Goal: Information Seeking & Learning: Learn about a topic

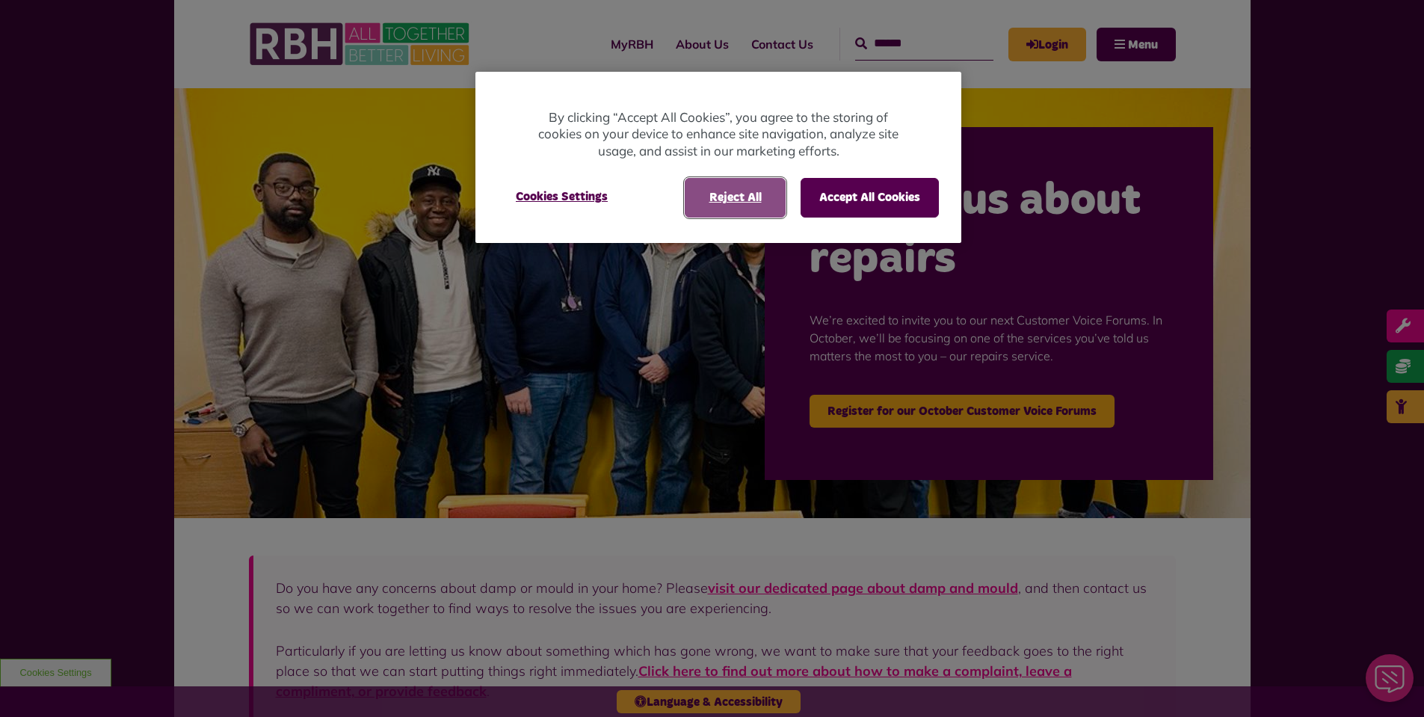
click at [731, 200] on button "Reject All" at bounding box center [735, 197] width 101 height 39
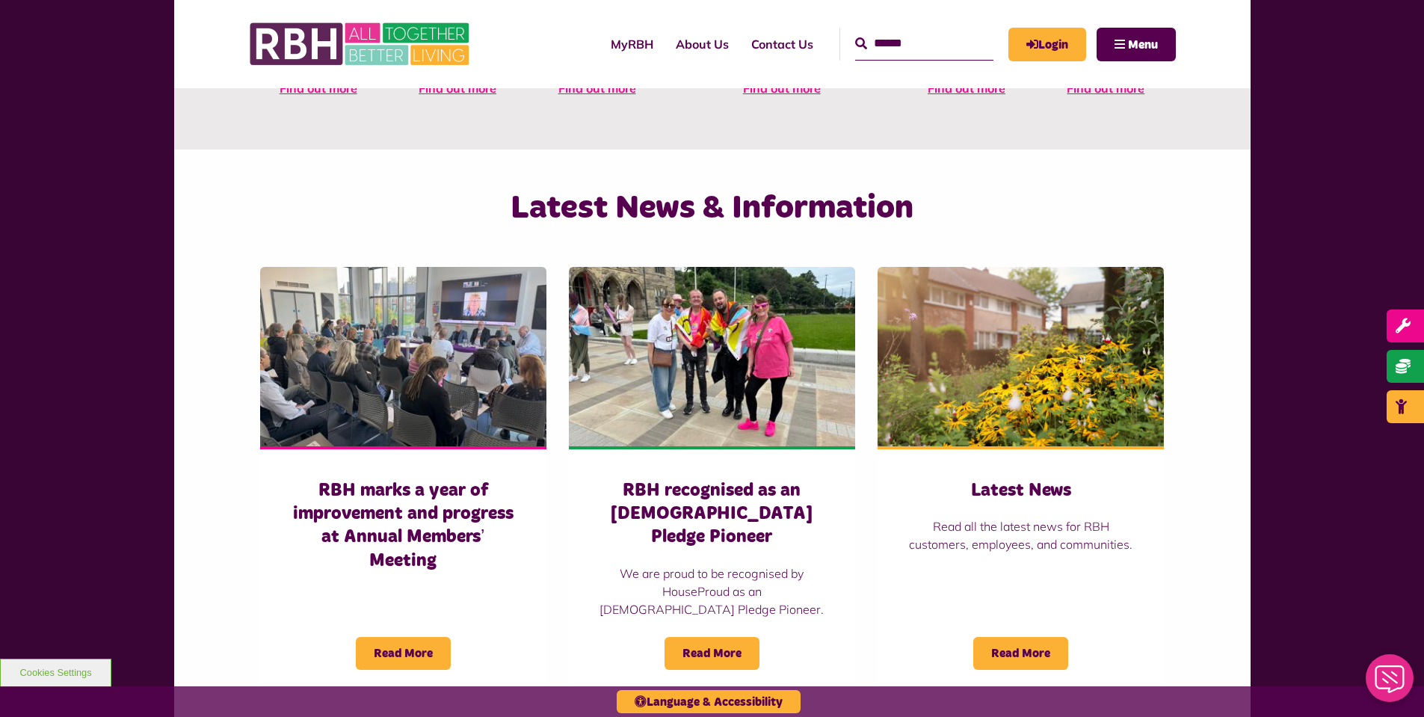
scroll to position [847, 0]
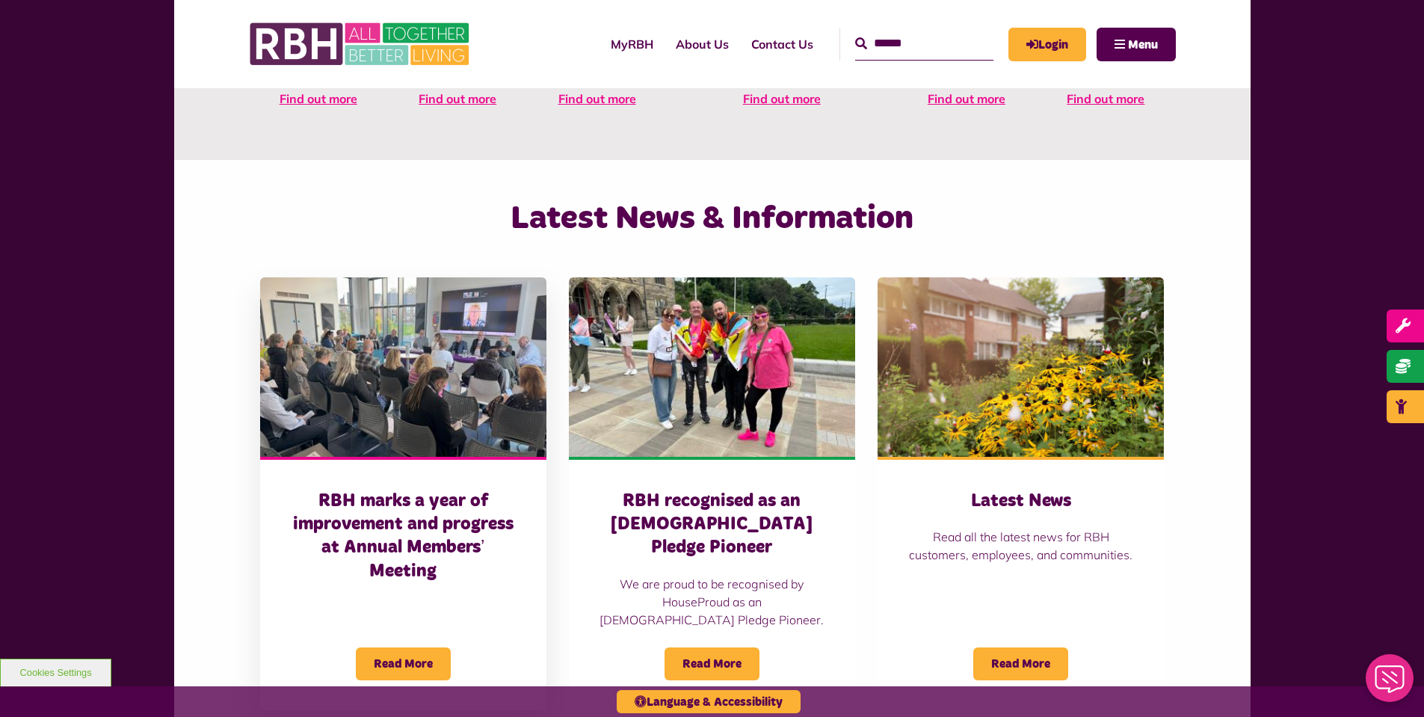
click at [433, 327] on img at bounding box center [403, 366] width 286 height 179
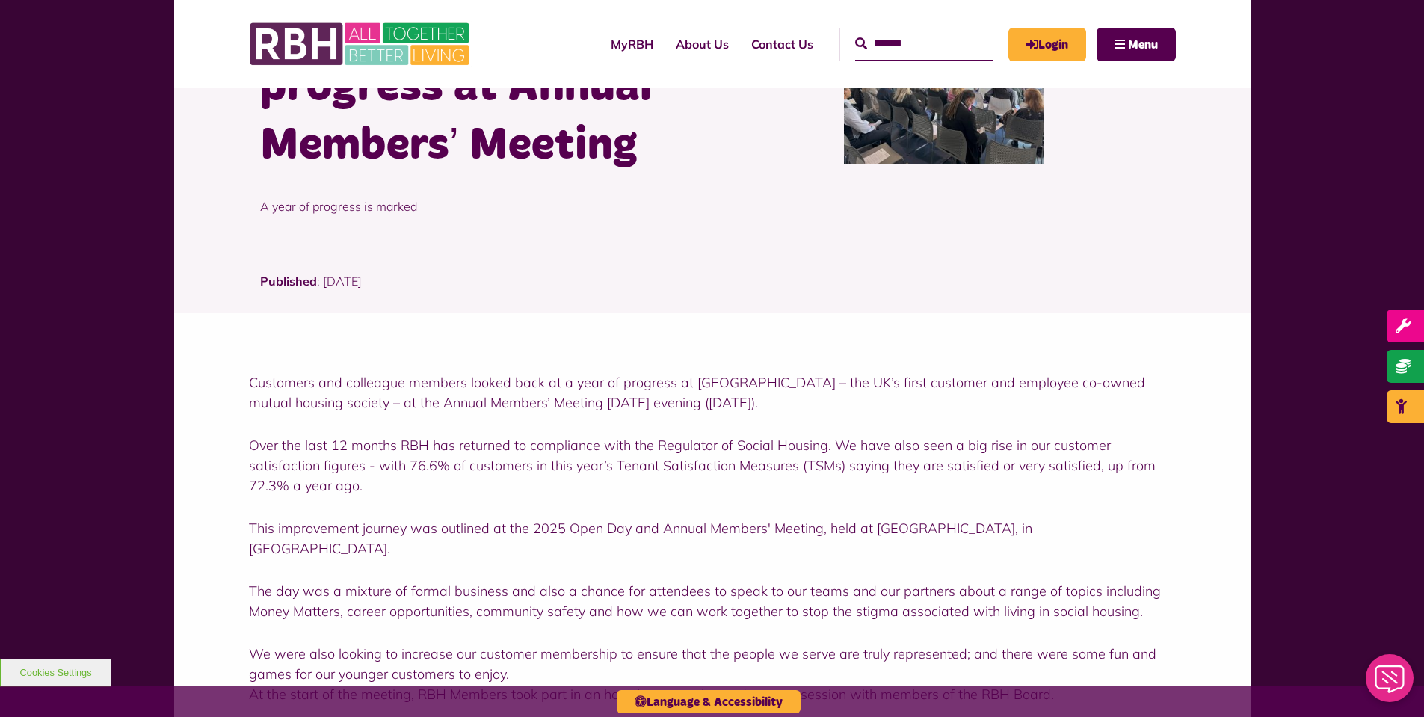
scroll to position [224, 0]
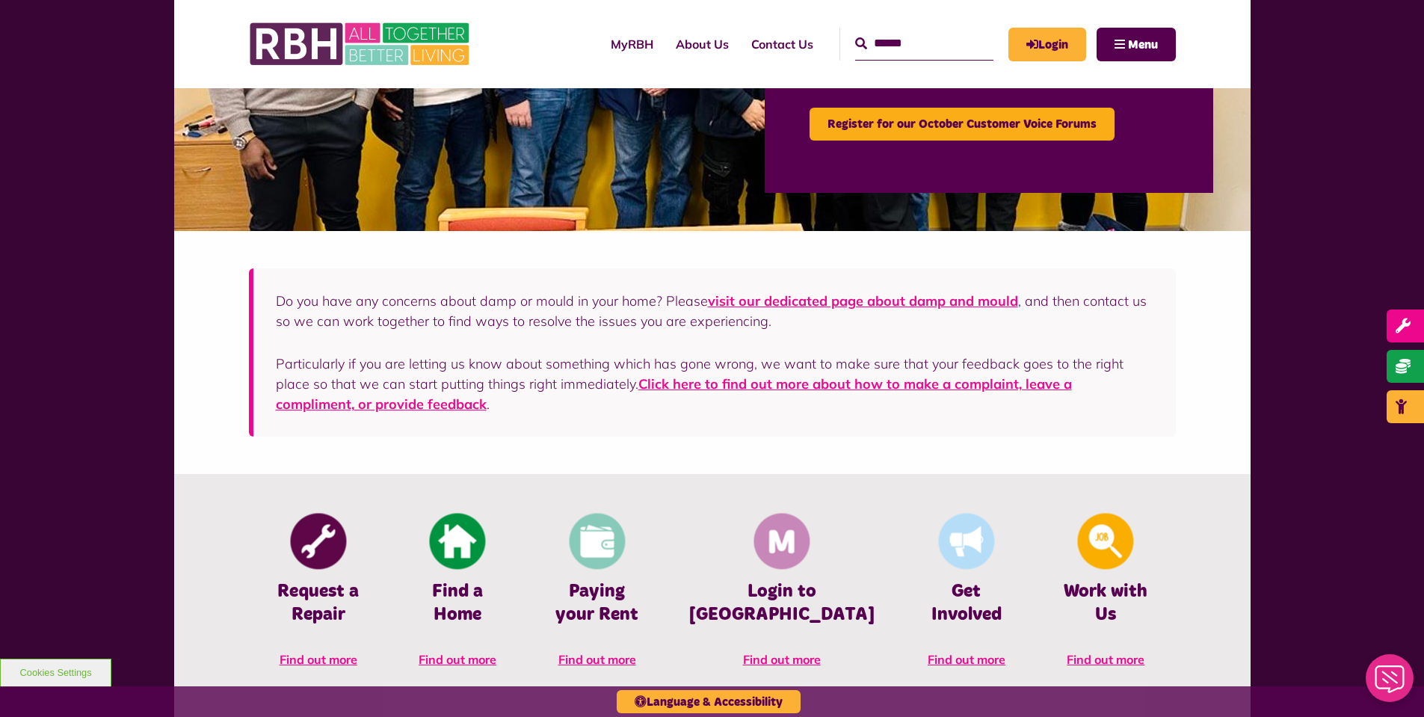
scroll to position [250, 0]
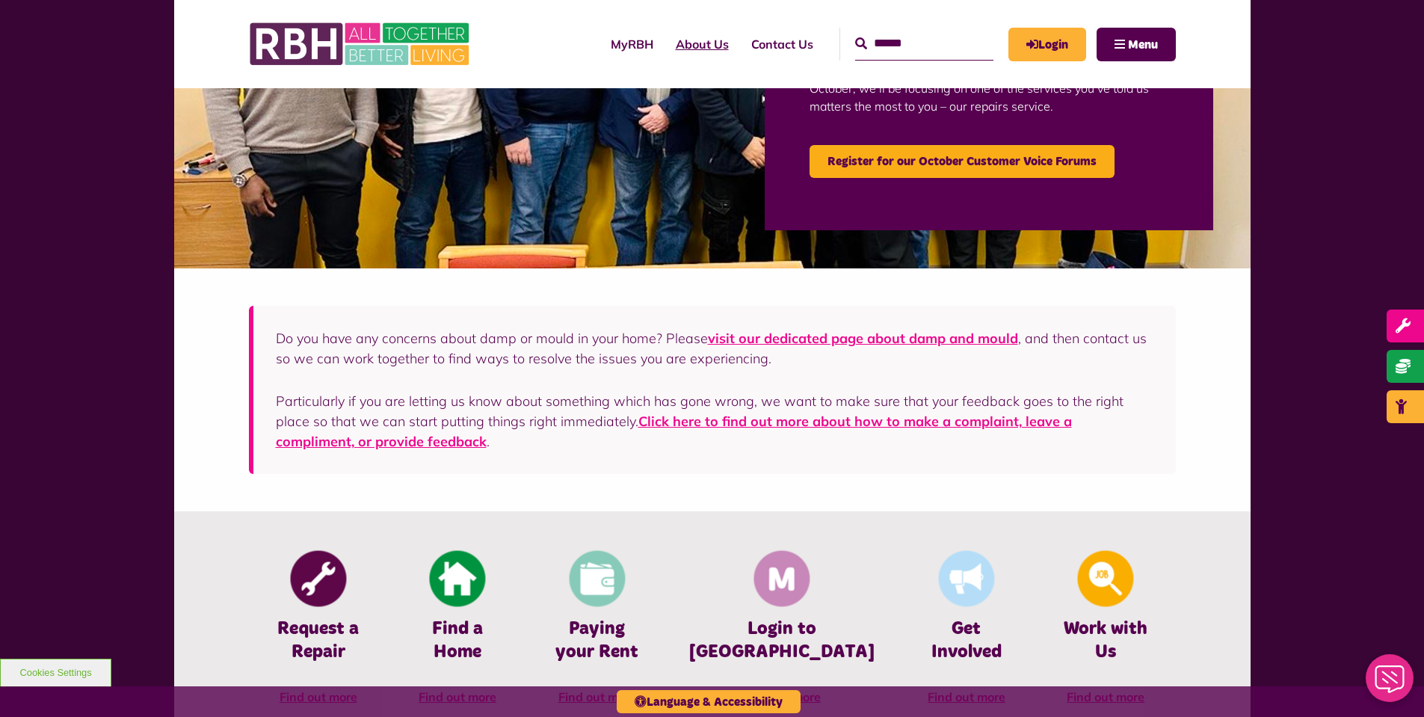
click at [679, 48] on link "About Us" at bounding box center [701, 44] width 75 height 40
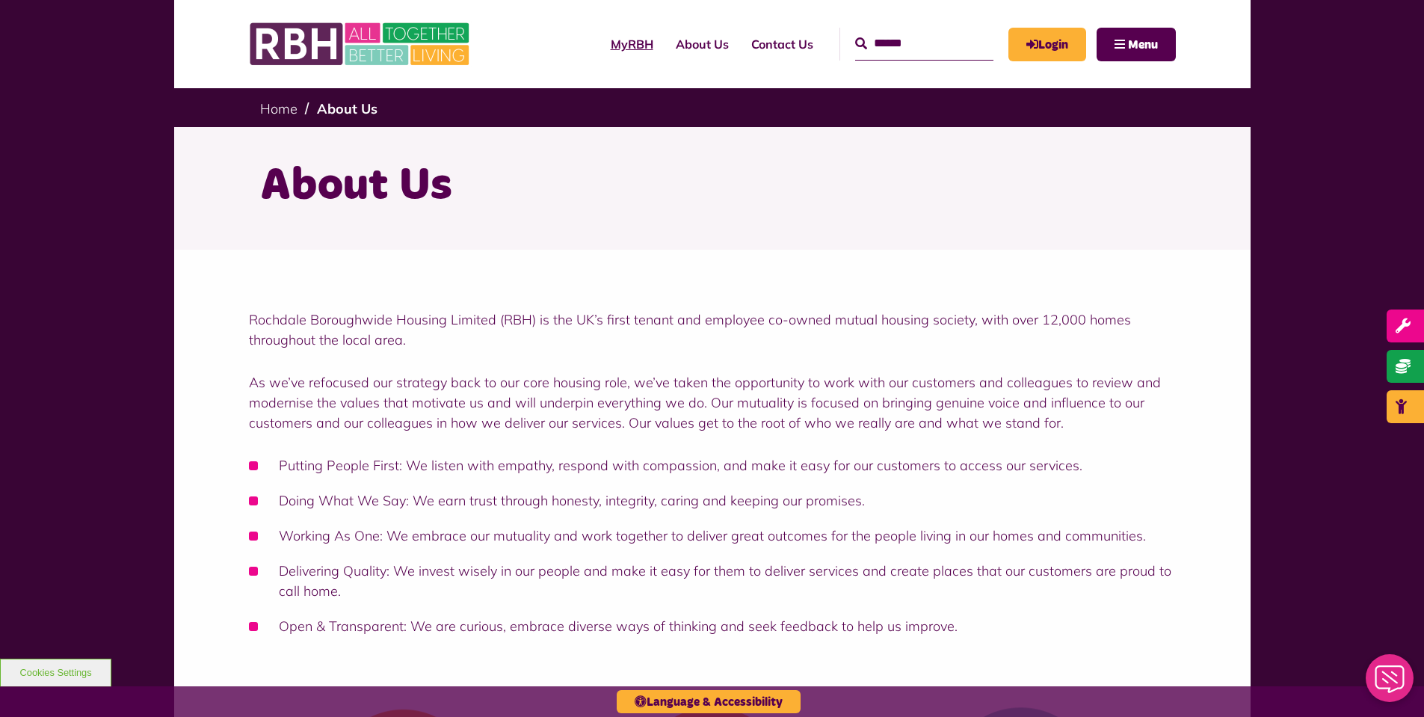
click at [599, 48] on link "MyRBH" at bounding box center [631, 44] width 65 height 40
click at [683, 46] on link "About Us" at bounding box center [701, 44] width 75 height 40
click at [761, 41] on link "Contact Us" at bounding box center [782, 44] width 84 height 40
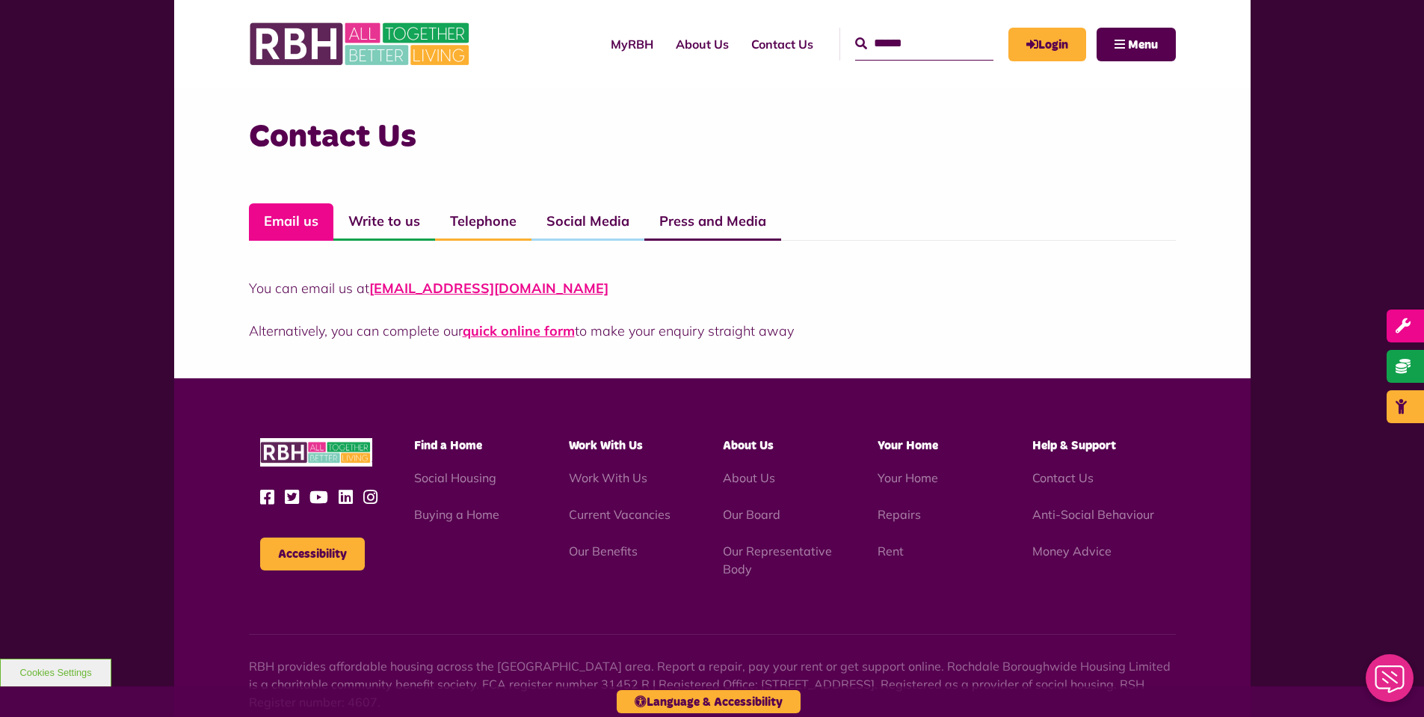
scroll to position [1046, 0]
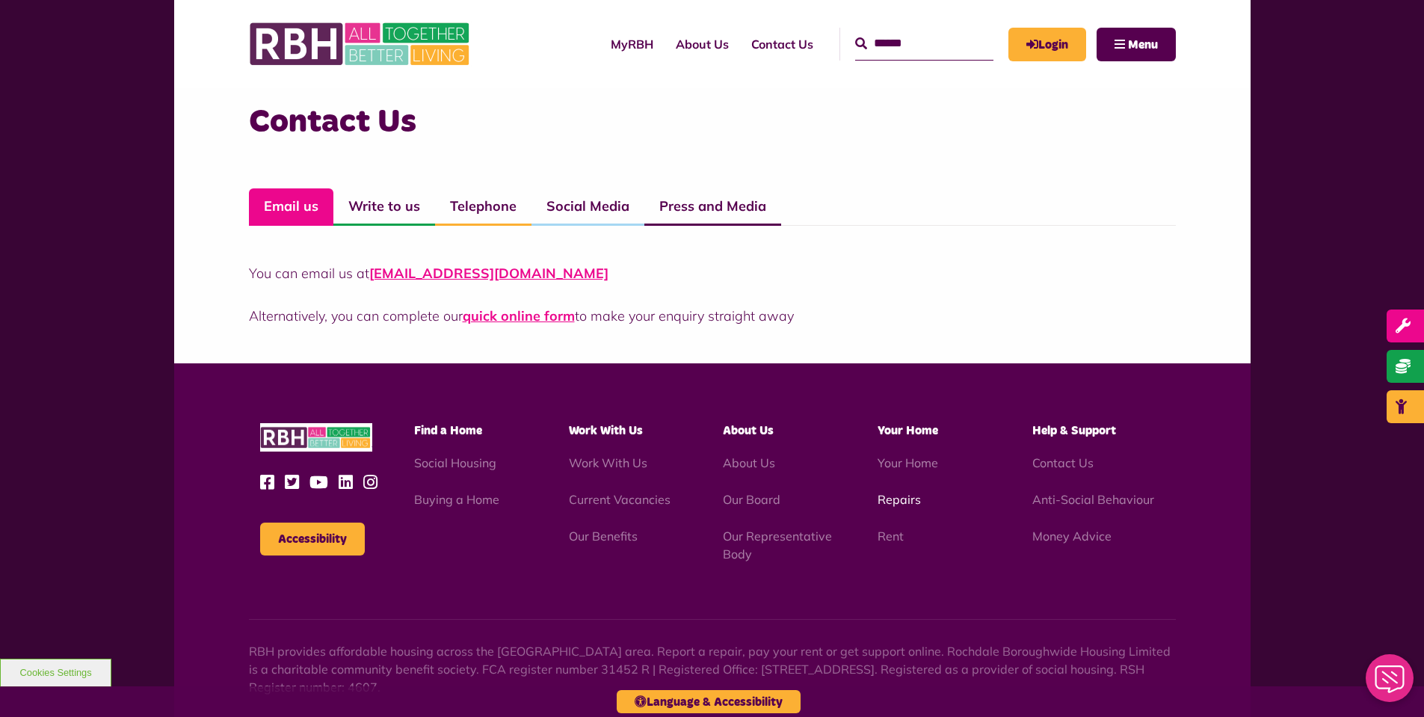
click at [889, 499] on link "Repairs" at bounding box center [898, 499] width 43 height 15
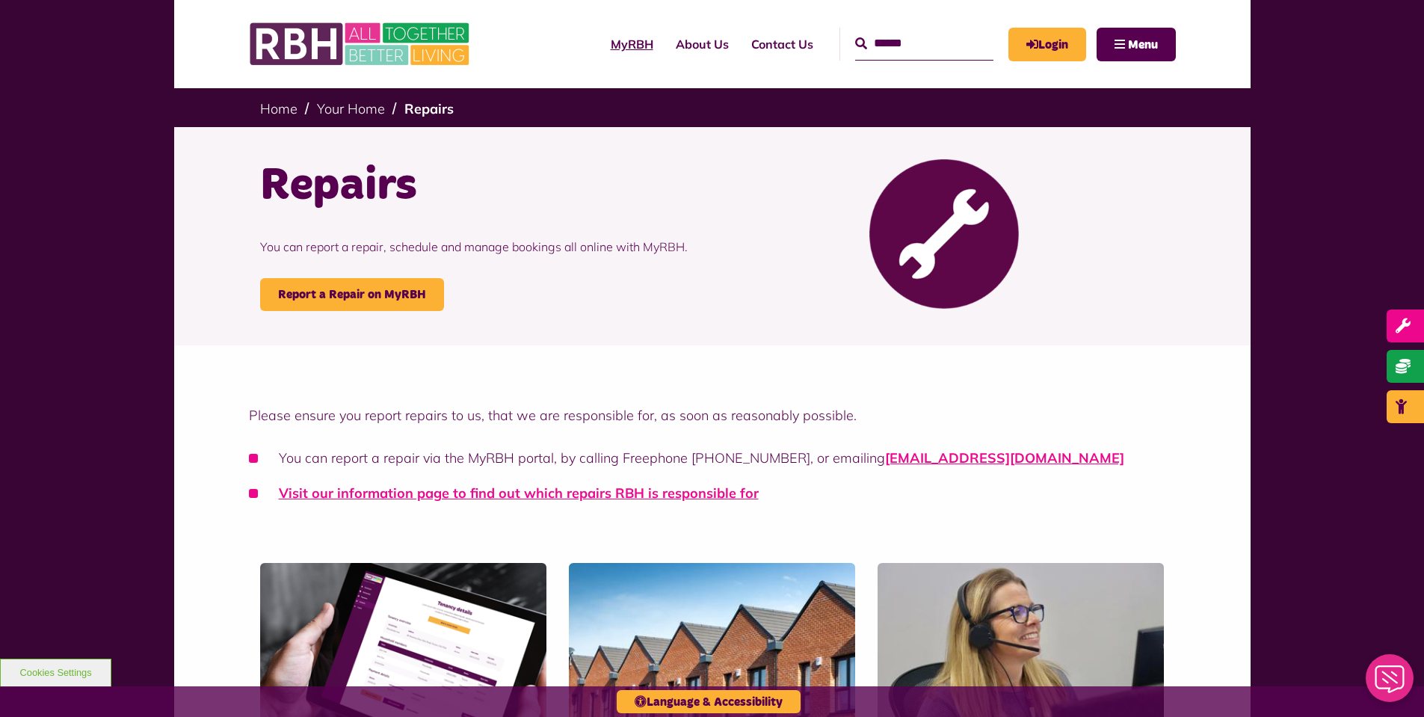
click at [618, 38] on link "MyRBH" at bounding box center [631, 44] width 65 height 40
click at [1134, 46] on span "Menu" at bounding box center [1143, 45] width 30 height 12
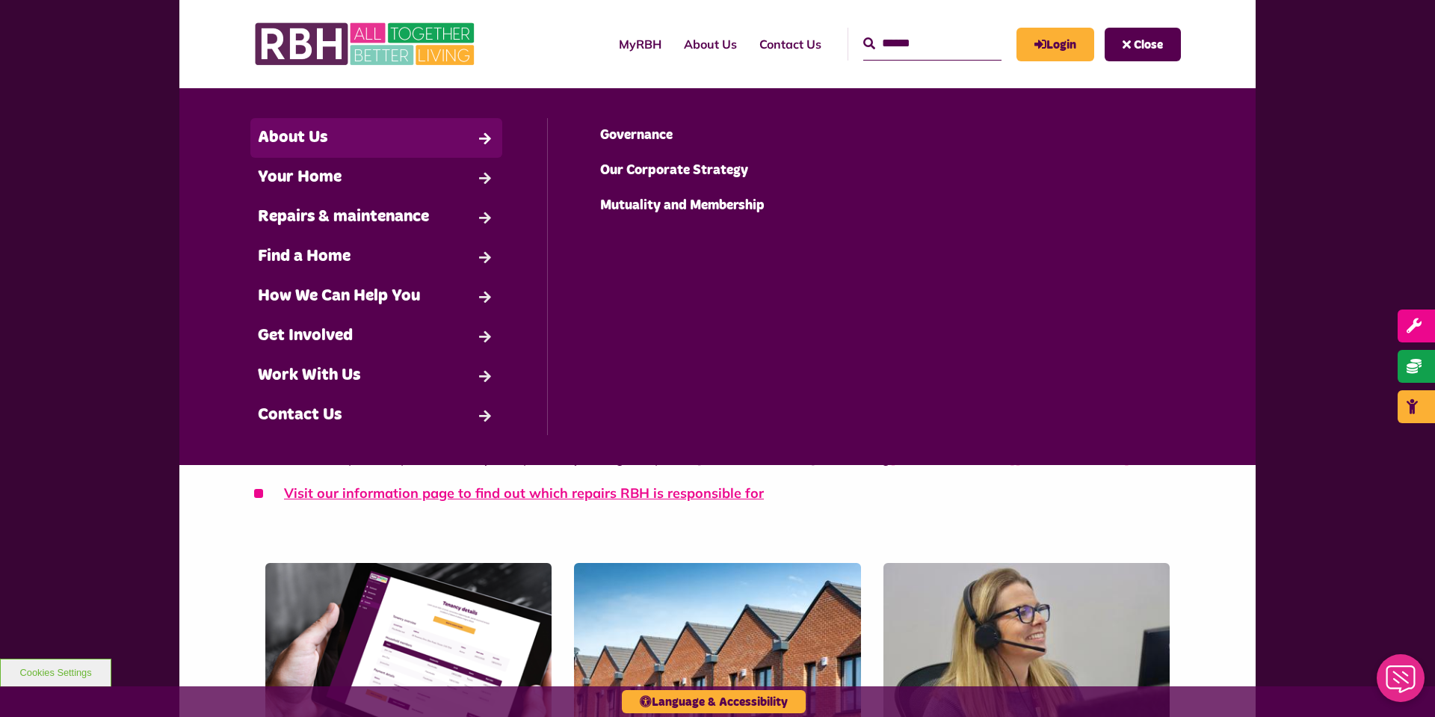
click at [309, 140] on link "About Us" at bounding box center [376, 138] width 252 height 40
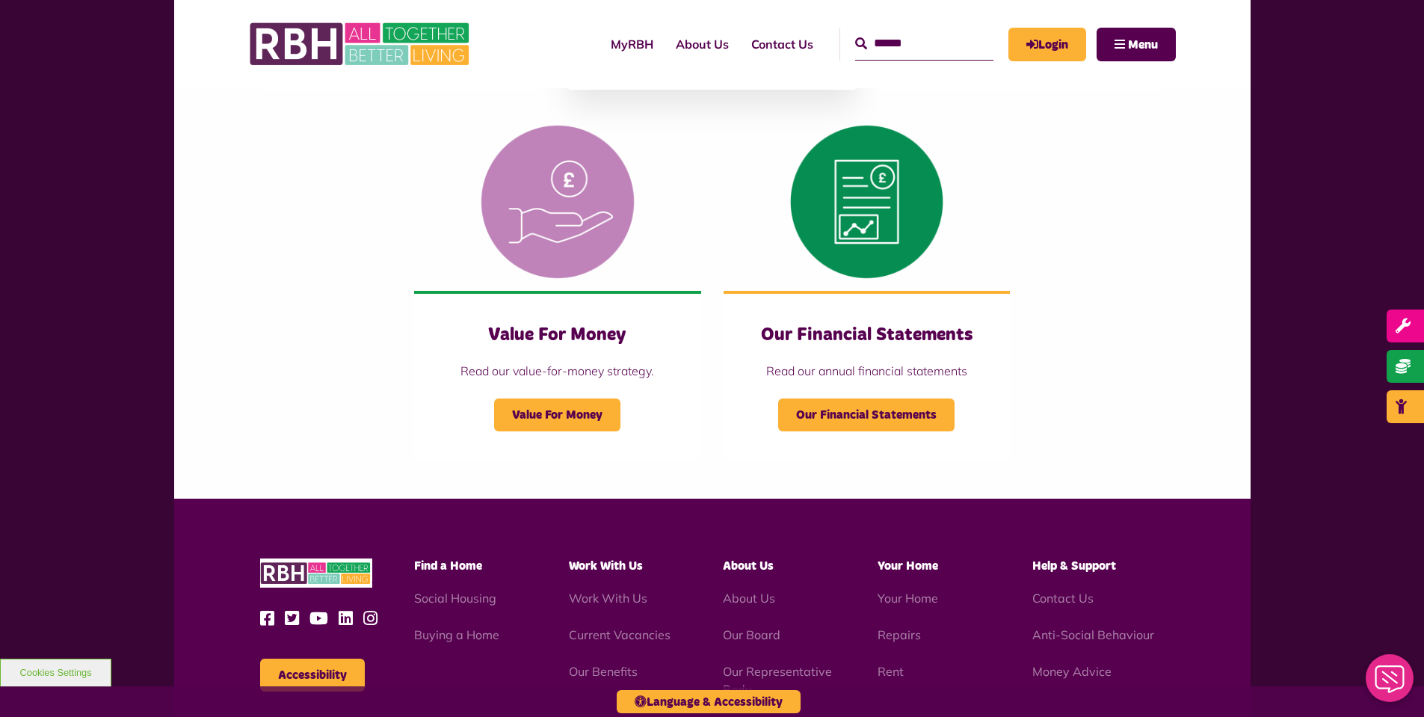
scroll to position [1420, 0]
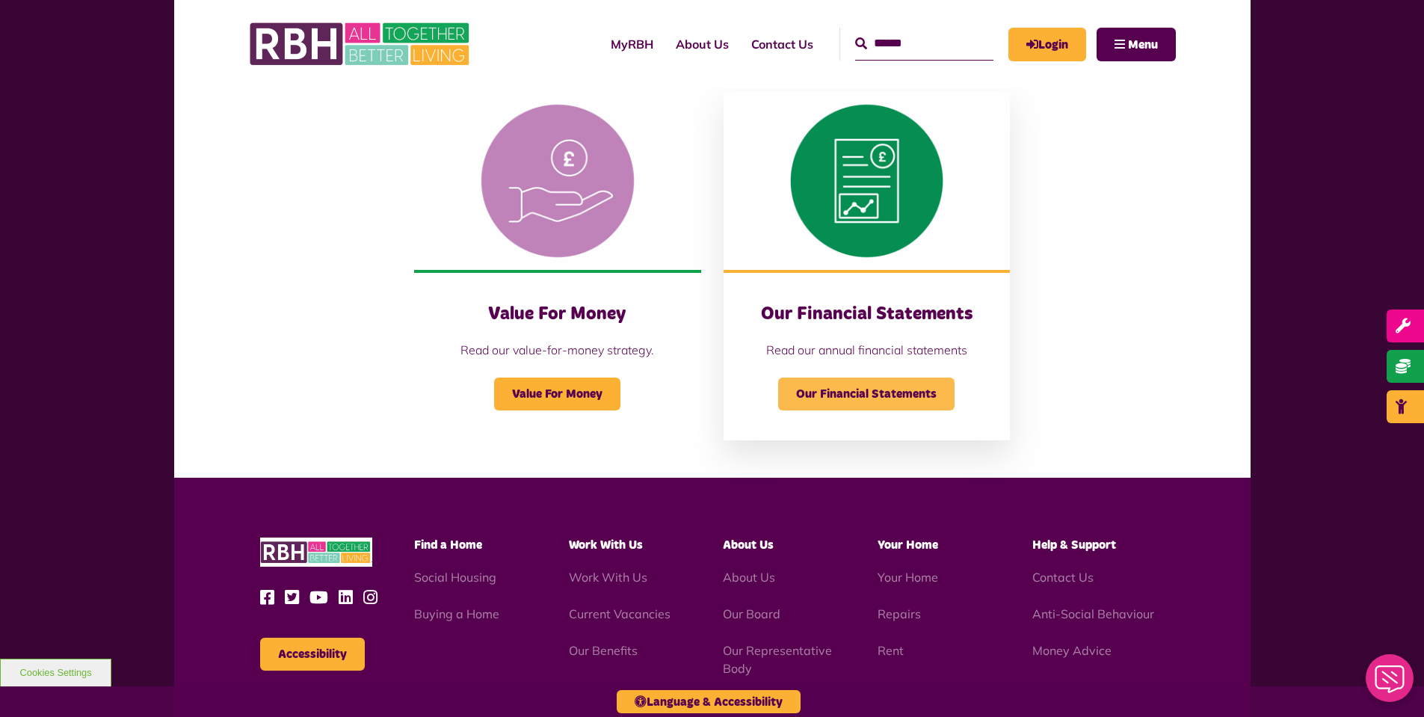
click at [824, 396] on span "Our Financial Statements" at bounding box center [866, 393] width 176 height 33
